Goal: Information Seeking & Learning: Learn about a topic

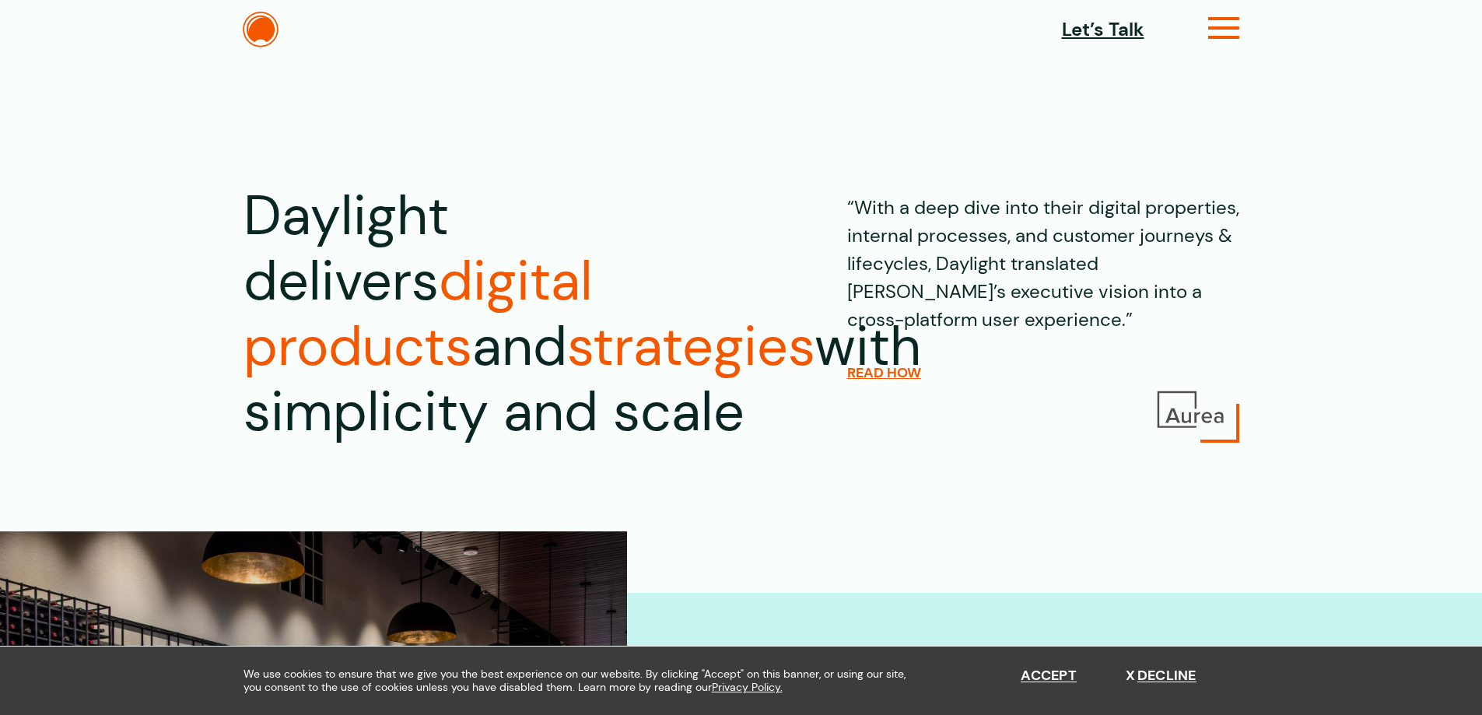
click at [1212, 30] on icon at bounding box center [1224, 34] width 32 height 16
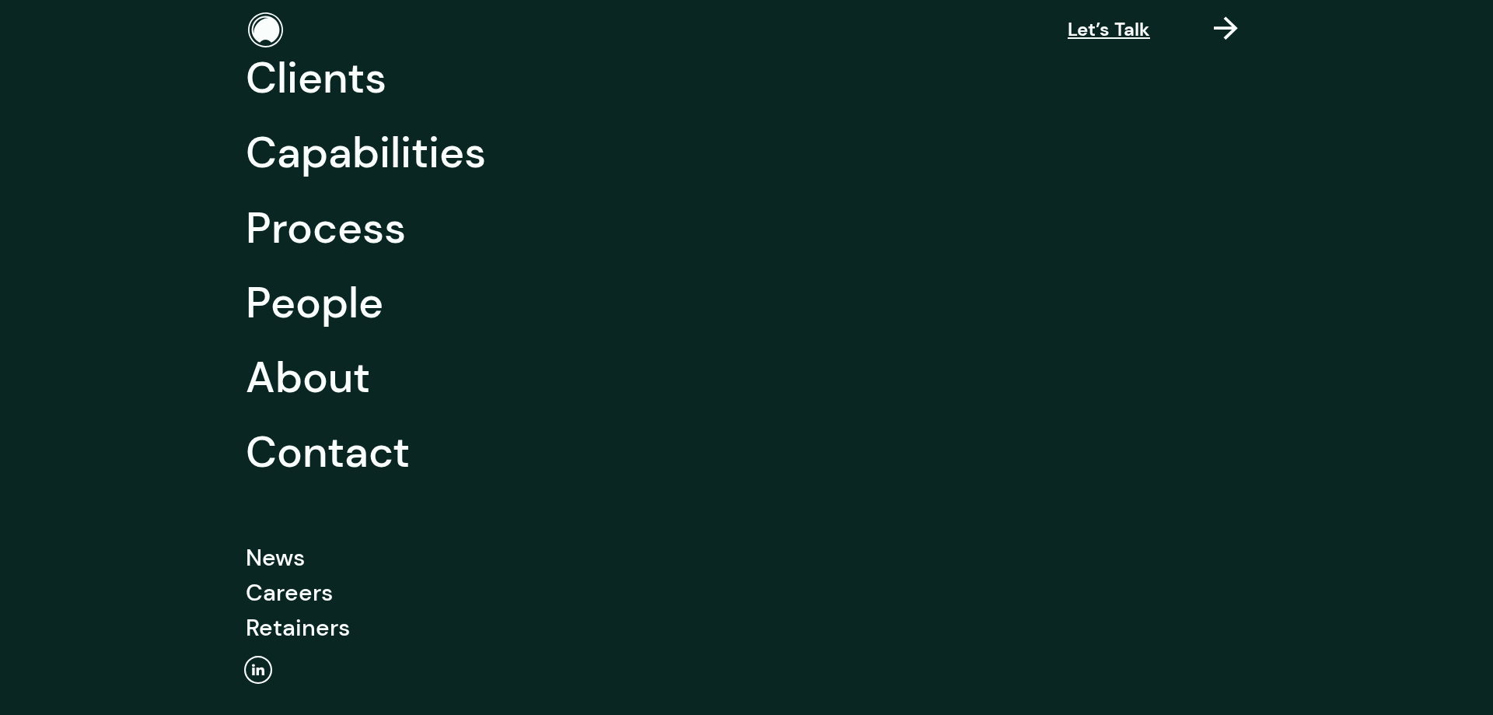
scroll to position [129, 0]
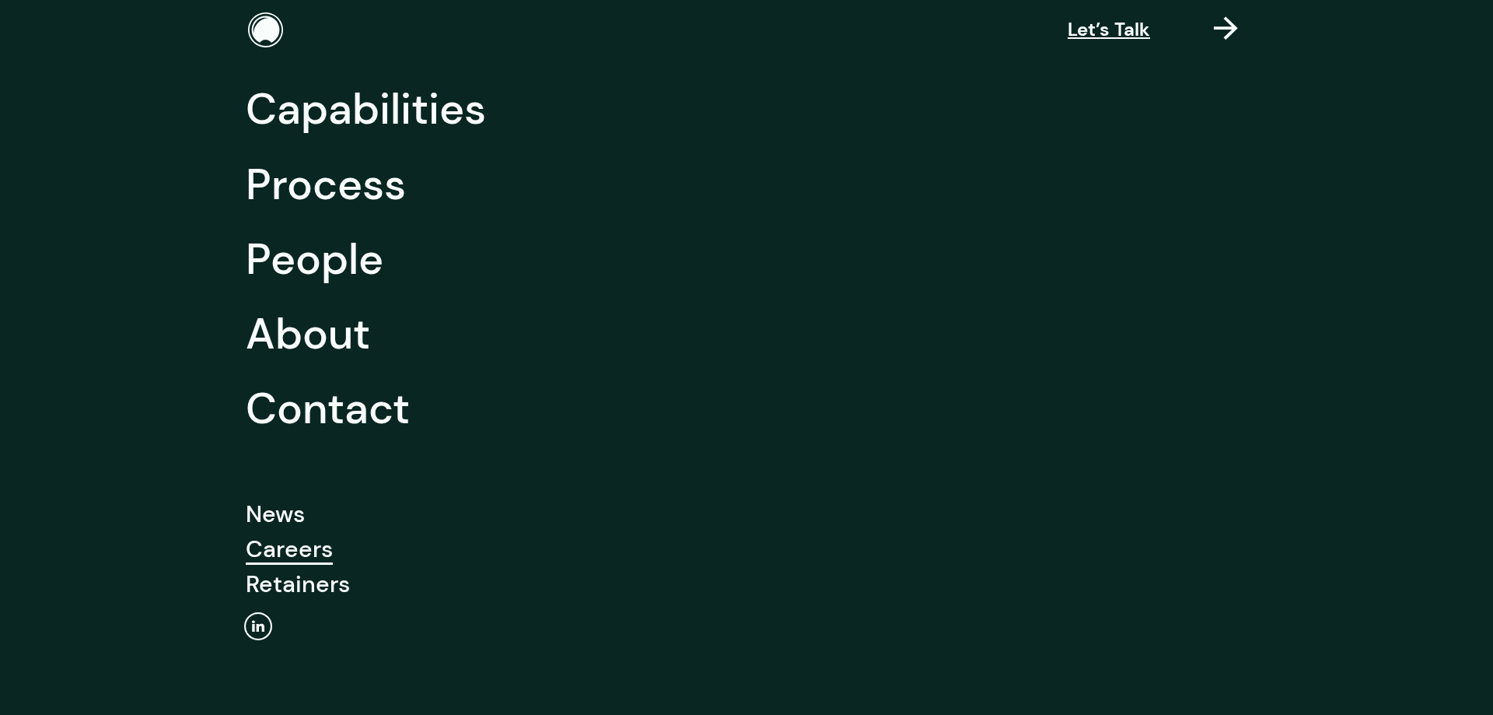
click at [306, 561] on link "Careers" at bounding box center [289, 548] width 87 height 35
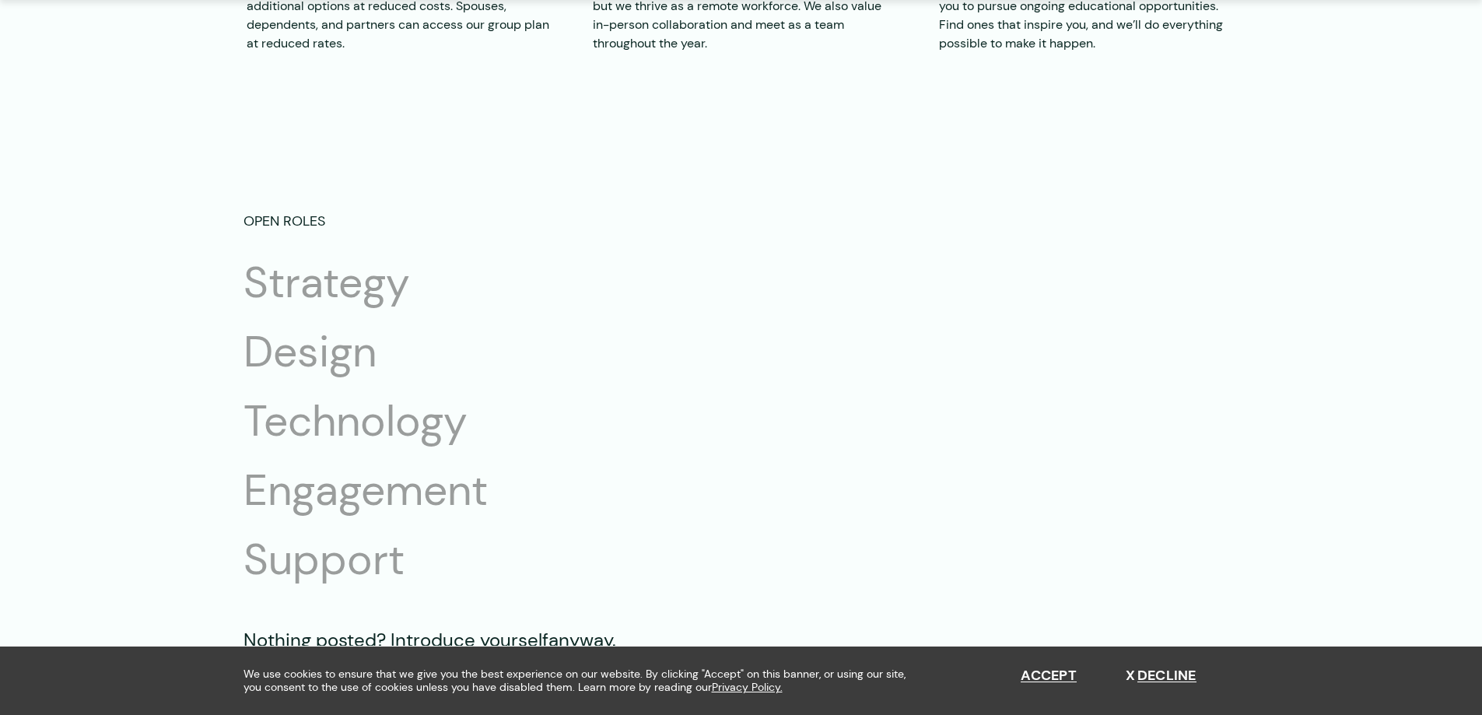
scroll to position [2644, 0]
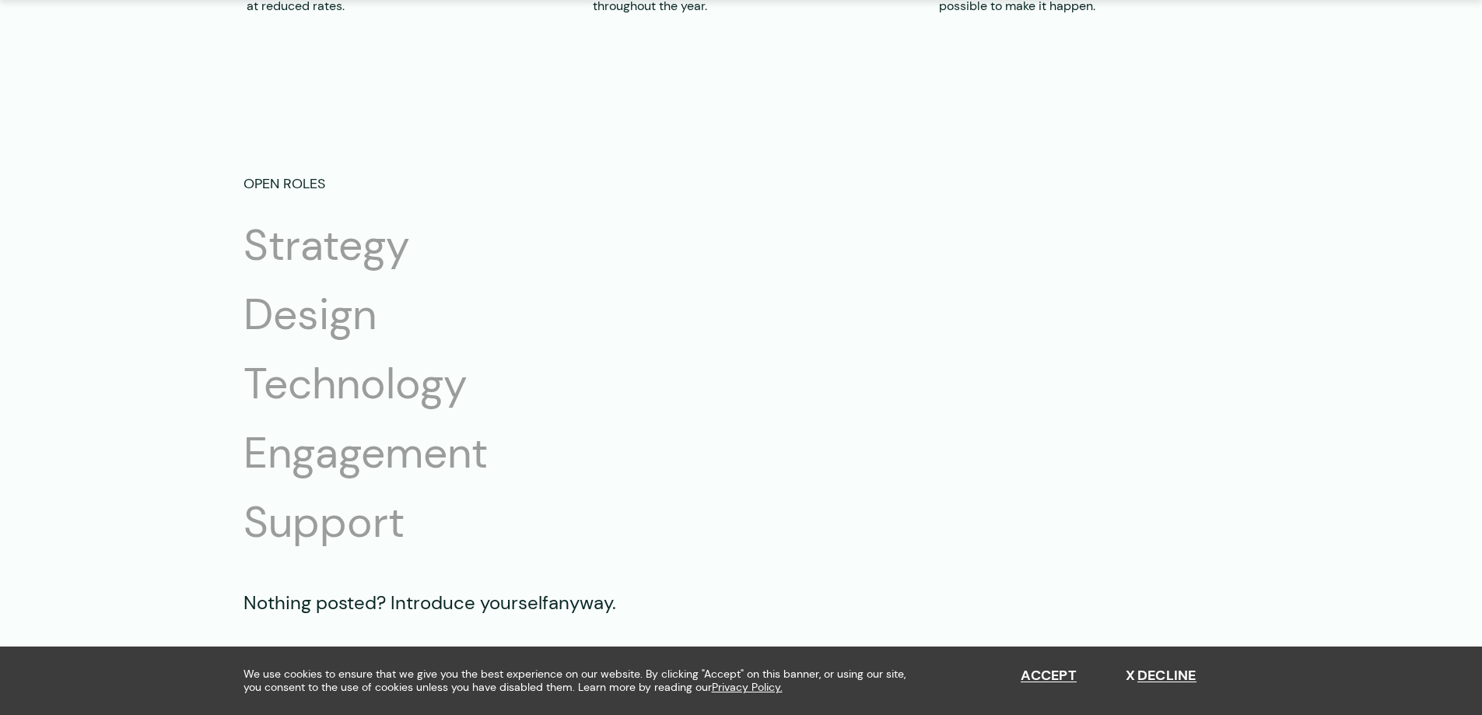
click at [341, 322] on li "Design" at bounding box center [389, 314] width 292 height 55
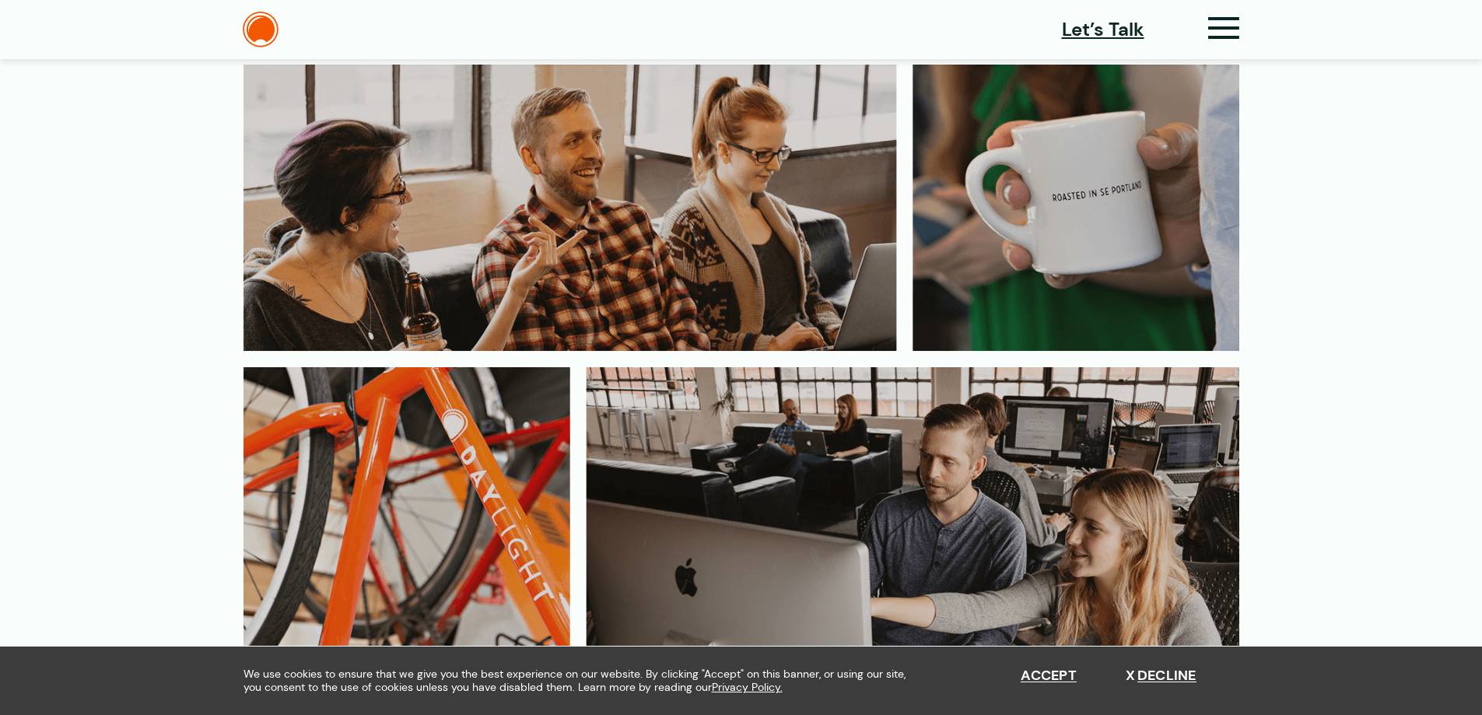
scroll to position [0, 0]
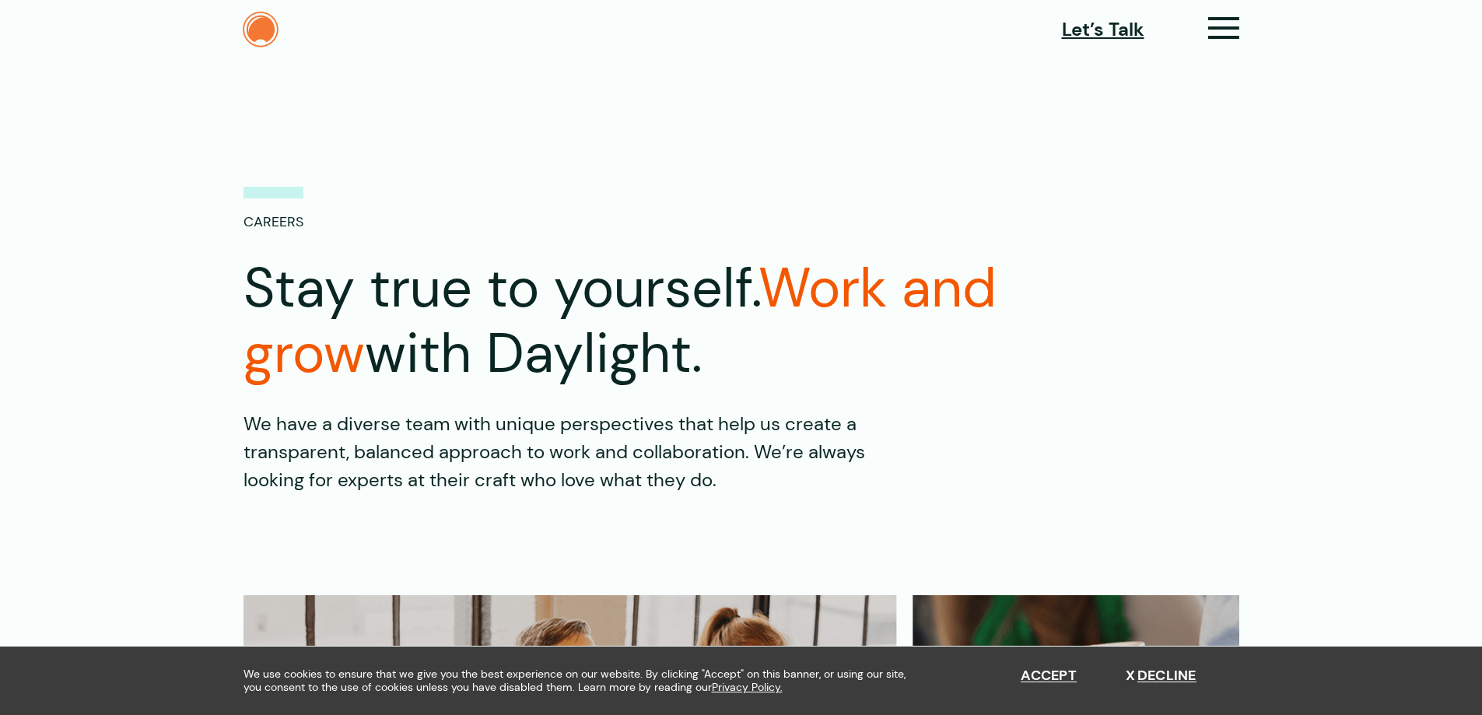
click at [267, 28] on img at bounding box center [261, 30] width 36 height 36
